Goal: Browse casually: Explore the website without a specific task or goal

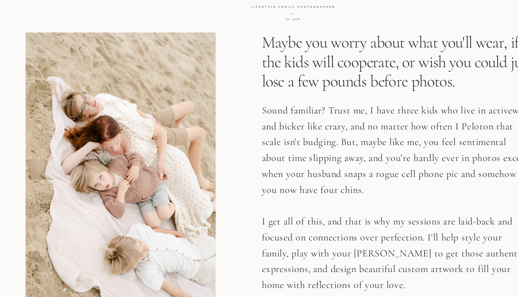
scroll to position [1380, 0]
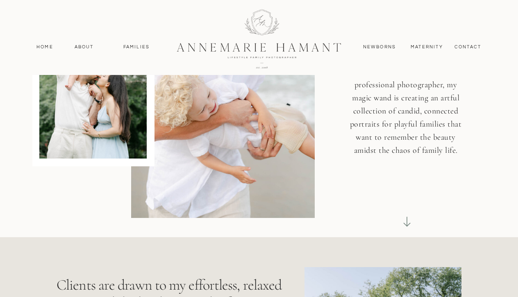
scroll to position [155, 0]
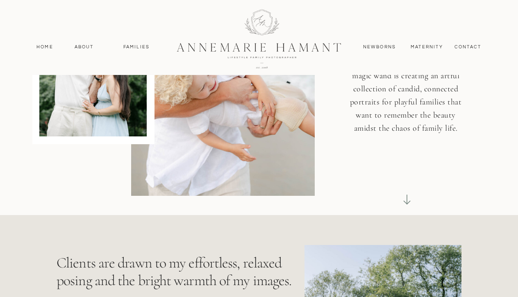
click at [409, 197] on icon at bounding box center [406, 199] width 11 height 11
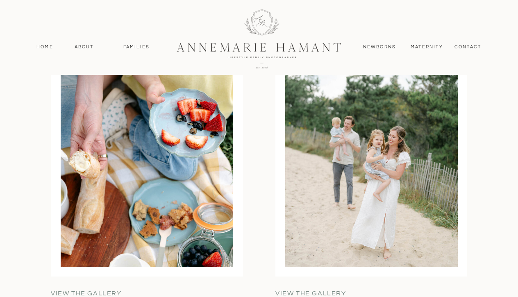
scroll to position [2634, 0]
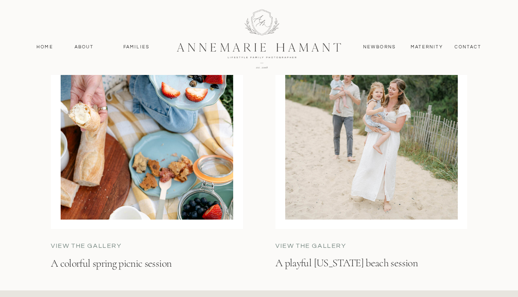
click at [321, 246] on p "view the gallery" at bounding box center [336, 245] width 123 height 9
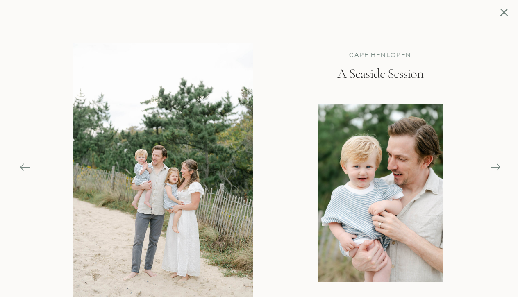
scroll to position [2559, 0]
click at [499, 167] on icon at bounding box center [494, 166] width 11 height 11
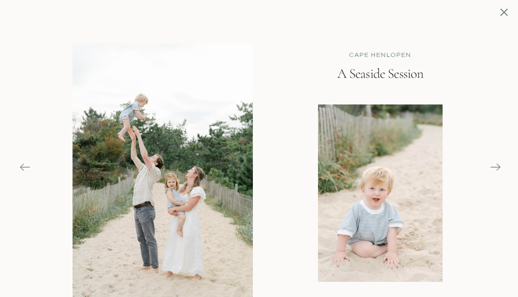
click at [499, 167] on icon at bounding box center [494, 166] width 11 height 11
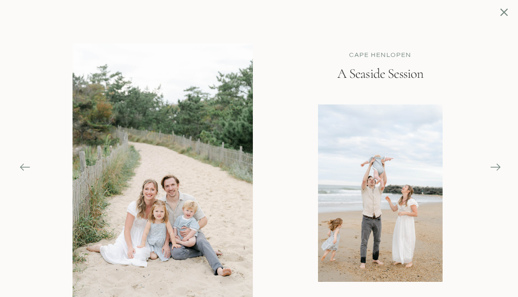
click at [499, 167] on icon at bounding box center [494, 166] width 11 height 11
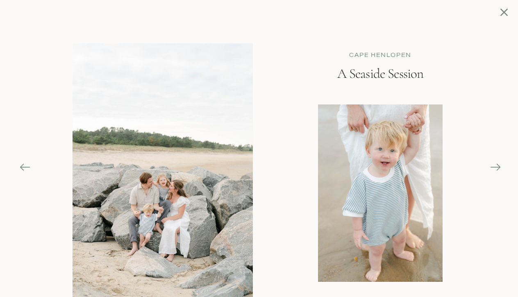
click at [499, 167] on icon at bounding box center [494, 166] width 11 height 11
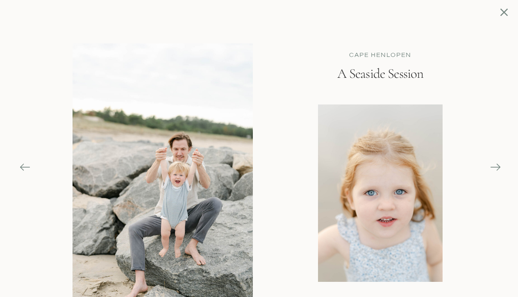
click at [499, 167] on icon at bounding box center [494, 166] width 11 height 11
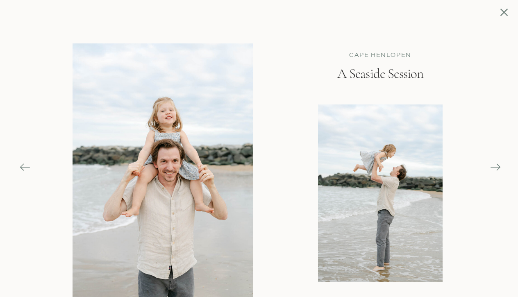
click at [499, 167] on icon at bounding box center [494, 166] width 11 height 11
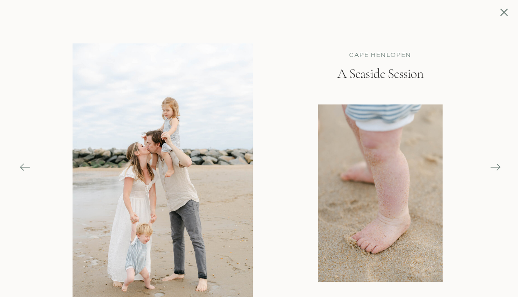
click at [493, 165] on icon at bounding box center [494, 166] width 11 height 11
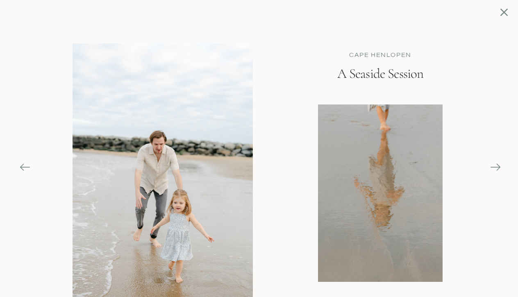
click at [495, 165] on icon at bounding box center [494, 166] width 11 height 11
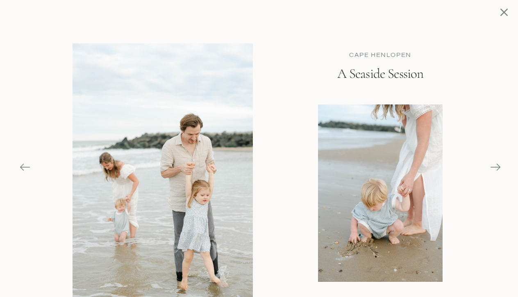
click at [494, 164] on icon at bounding box center [494, 166] width 11 height 11
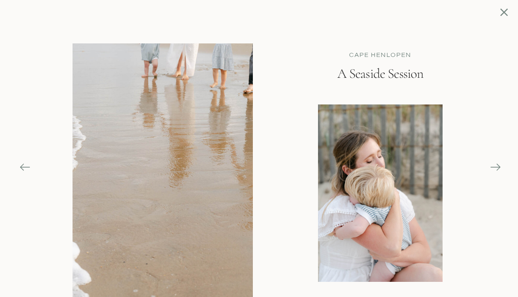
click at [494, 167] on icon at bounding box center [495, 167] width 10 height 1
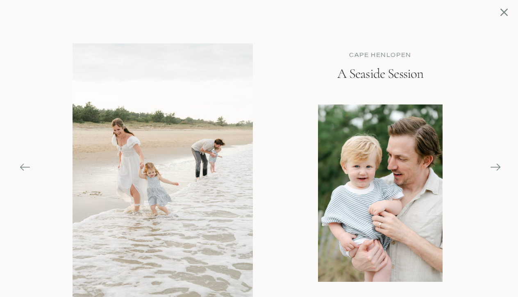
click at [496, 167] on icon at bounding box center [494, 166] width 11 height 11
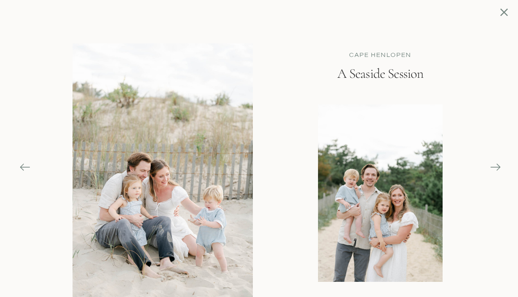
click at [496, 167] on icon at bounding box center [495, 167] width 10 height 1
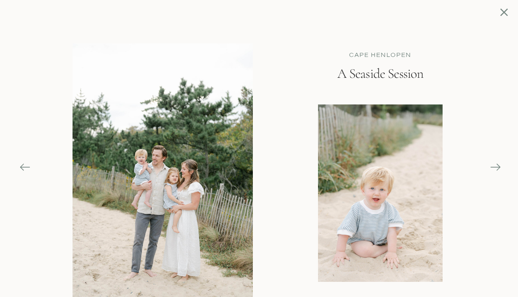
click at [496, 167] on icon at bounding box center [495, 167] width 10 height 1
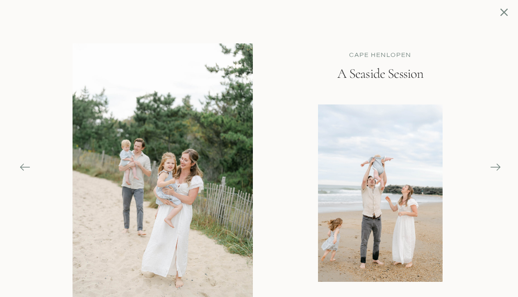
click at [504, 14] on icon at bounding box center [503, 12] width 13 height 13
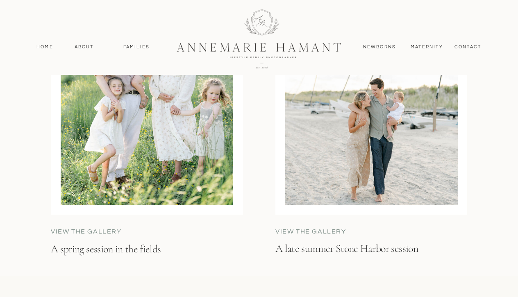
scroll to position [3297, 0]
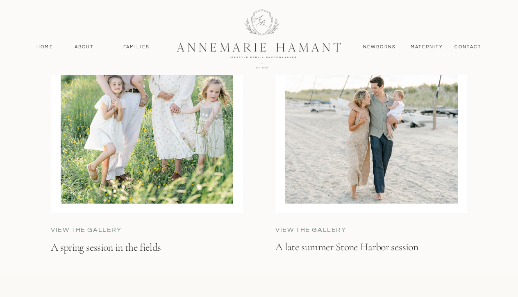
click at [317, 231] on p "view the gallery" at bounding box center [336, 229] width 123 height 9
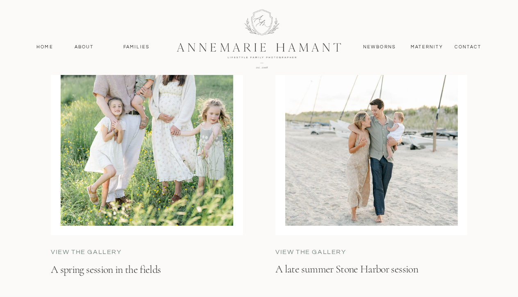
scroll to position [3275, 0]
